Goal: Transaction & Acquisition: Obtain resource

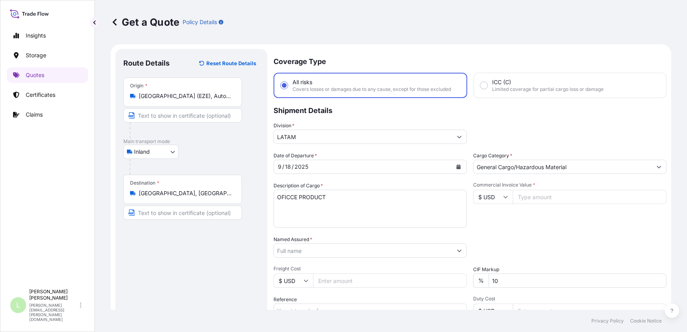
select select "Inland"
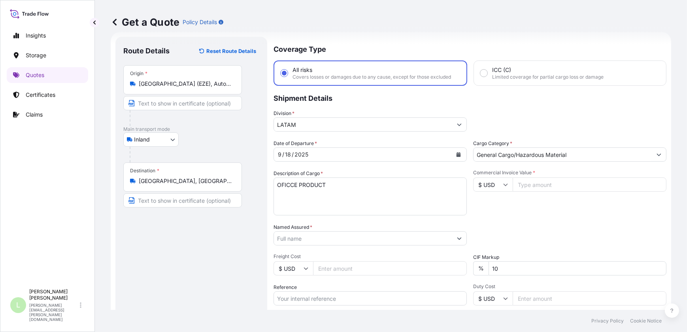
click at [555, 183] on input "Commercial Invoice Value *" at bounding box center [590, 184] width 154 height 14
type input "35580.37"
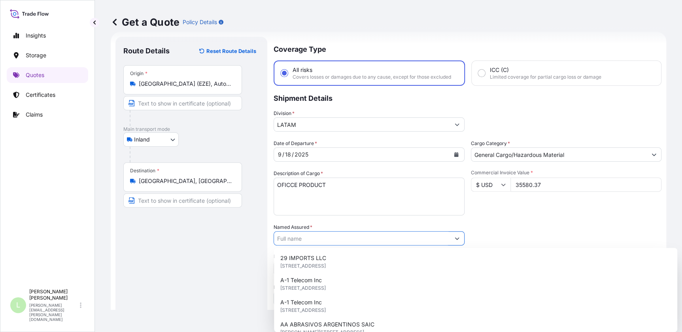
click at [435, 237] on input "Named Assured *" at bounding box center [362, 238] width 176 height 14
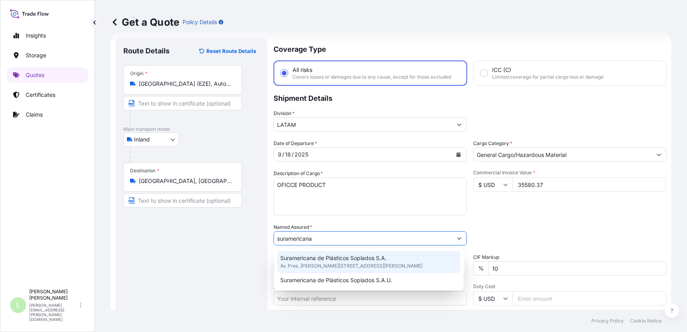
click at [359, 260] on span "Suramericana de Plásticos Soplados S.A." at bounding box center [333, 258] width 106 height 8
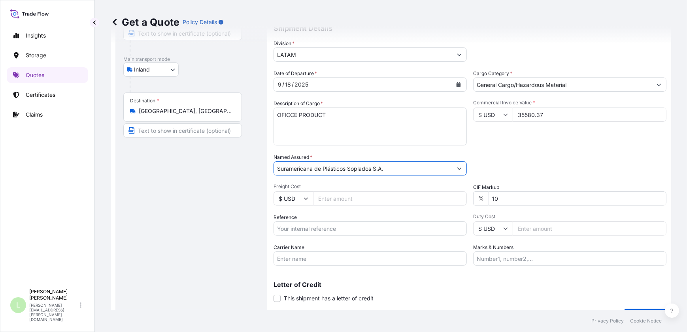
scroll to position [84, 0]
type input "Suramericana de Plásticos Soplados S.A."
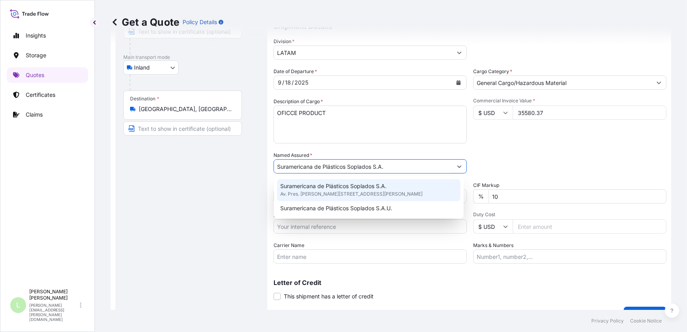
click at [194, 213] on div "Route Details Reset Route Details Place of loading Road / [GEOGRAPHIC_DATA] / I…" at bounding box center [191, 144] width 136 height 342
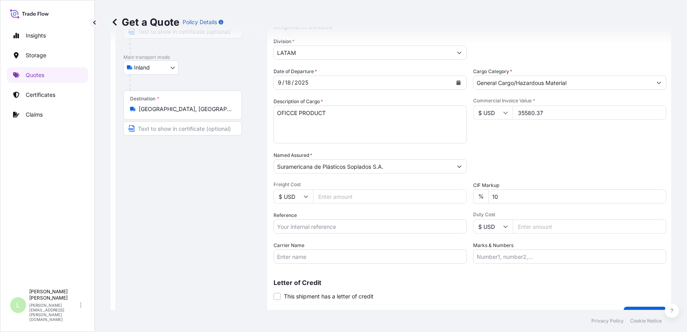
drag, startPoint x: 345, startPoint y: 179, endPoint x: 356, endPoint y: 173, distance: 12.9
click at [346, 179] on div "Date of Departure * [DATE] Cargo Category * General Cargo/Hazardous Material De…" at bounding box center [469, 166] width 393 height 196
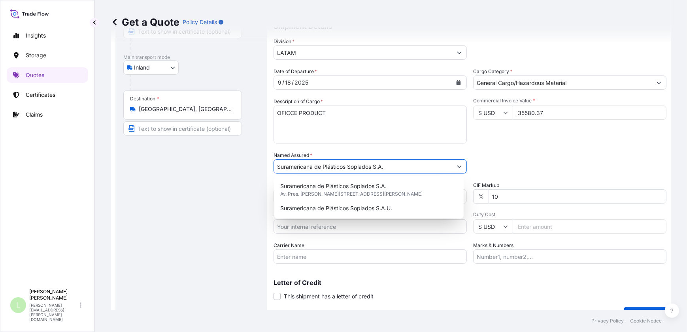
click at [370, 162] on input "Suramericana de Plásticos Soplados S.A." at bounding box center [363, 166] width 178 height 14
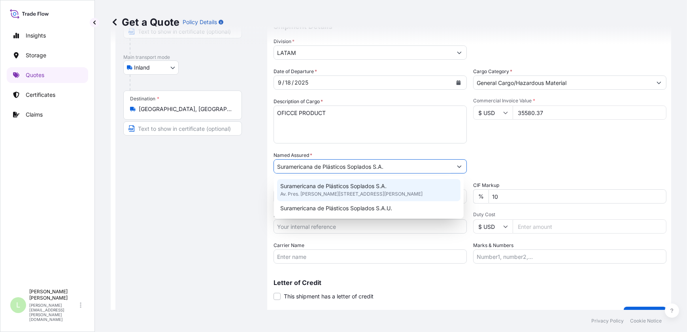
click at [373, 195] on span "Av. Pres. [PERSON_NAME][STREET_ADDRESS][PERSON_NAME]" at bounding box center [351, 194] width 142 height 8
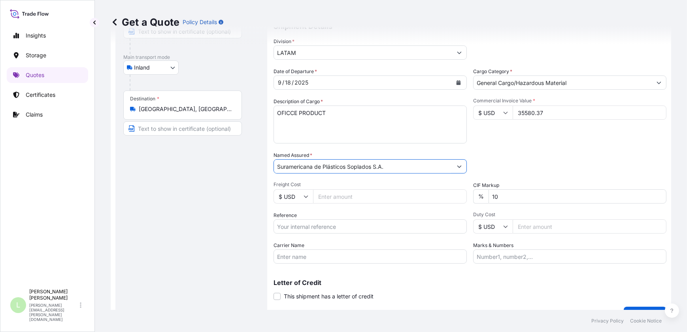
click at [349, 226] on input "Reference" at bounding box center [369, 226] width 193 height 14
paste input "22015001379 22015001379"
type input "22015001379 22015001379"
click at [373, 245] on div "Carrier Name" at bounding box center [369, 252] width 193 height 22
click at [371, 249] on input "Carrier Name" at bounding box center [369, 256] width 193 height 14
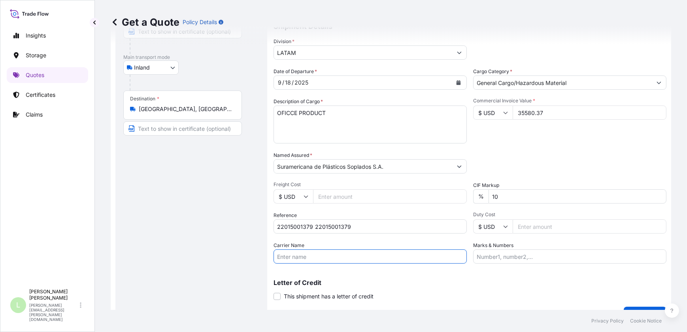
click at [332, 256] on input "Carrier Name" at bounding box center [369, 256] width 193 height 14
click at [523, 259] on input "Marks & Numbers" at bounding box center [569, 256] width 193 height 14
type input "This clause, commonly required by land carrier, implies that in case of loss, t…"
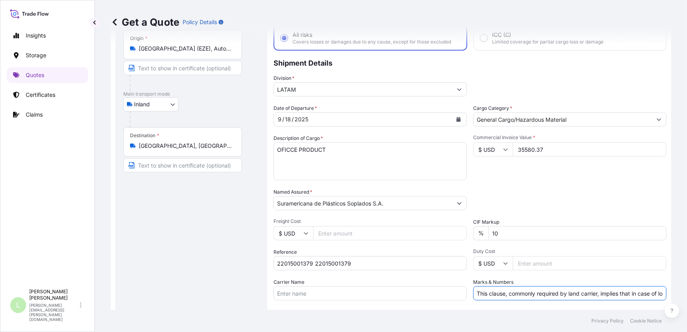
scroll to position [101, 0]
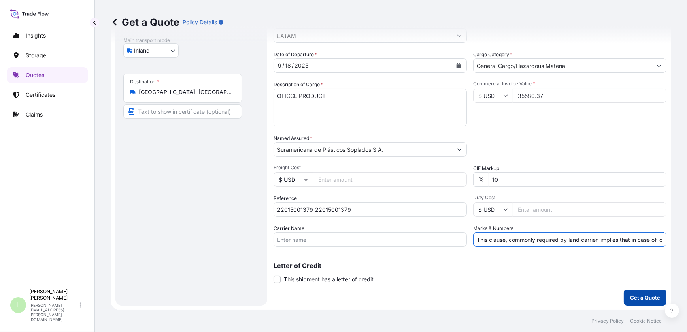
click at [632, 299] on p "Get a Quote" at bounding box center [645, 298] width 30 height 8
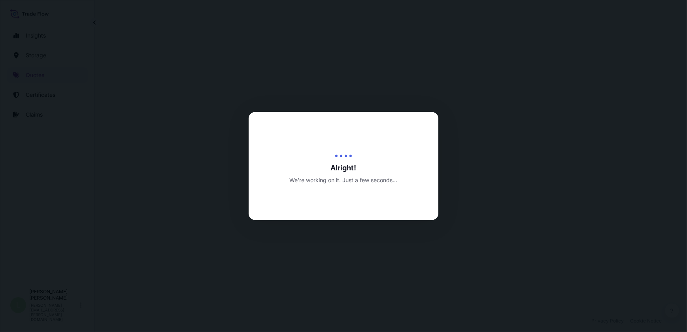
select select "Inland"
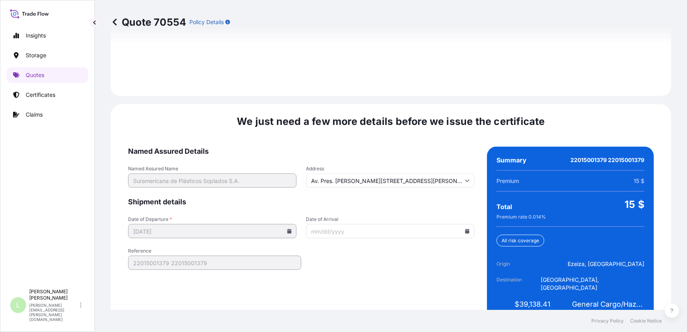
scroll to position [1157, 0]
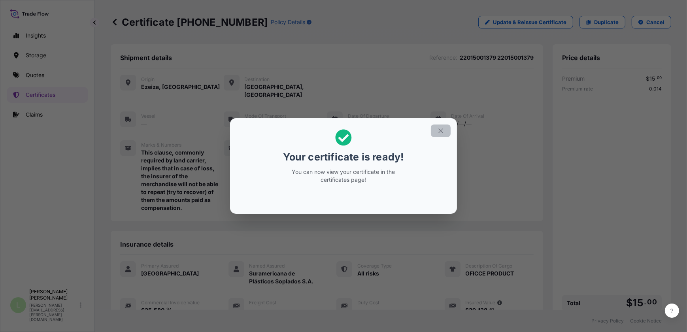
click at [437, 130] on icon "button" at bounding box center [440, 130] width 7 height 7
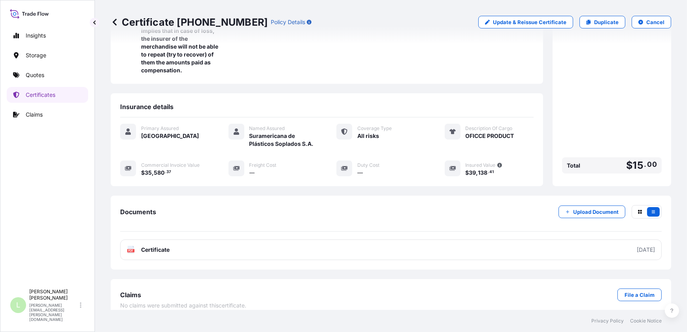
scroll to position [138, 0]
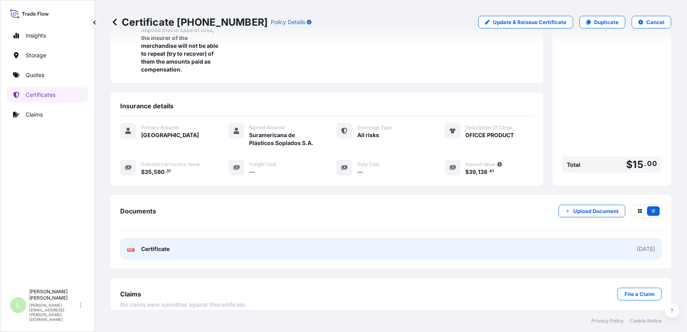
click at [565, 240] on link "PDF Certificate [DATE]" at bounding box center [390, 249] width 541 height 21
